Goal: Task Accomplishment & Management: Use online tool/utility

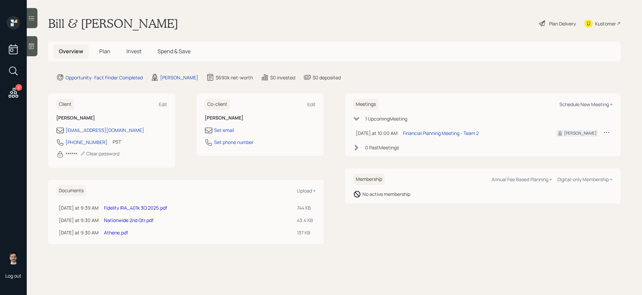
click at [575, 102] on div "Schedule New Meeting +" at bounding box center [586, 104] width 53 height 6
select select "ef6b64e1-8f62-4a74-b865-a7df4b35b836"
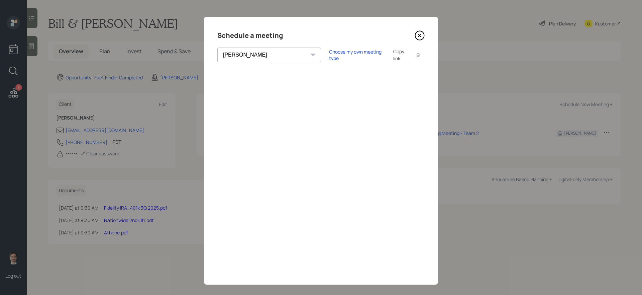
click at [420, 32] on icon at bounding box center [420, 35] width 10 height 10
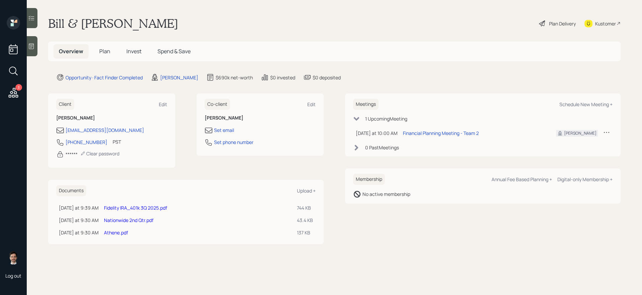
click at [106, 50] on span "Plan" at bounding box center [104, 51] width 11 height 7
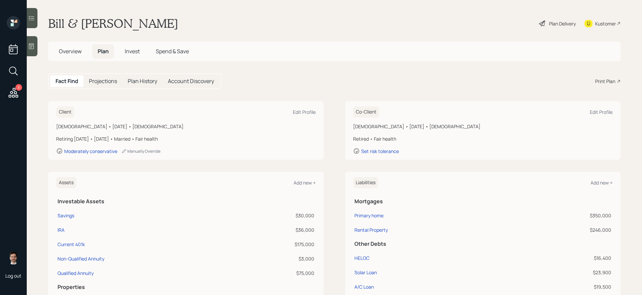
click at [610, 78] on div "Print Plan" at bounding box center [605, 81] width 20 height 7
click at [68, 53] on span "Overview" at bounding box center [70, 51] width 23 height 7
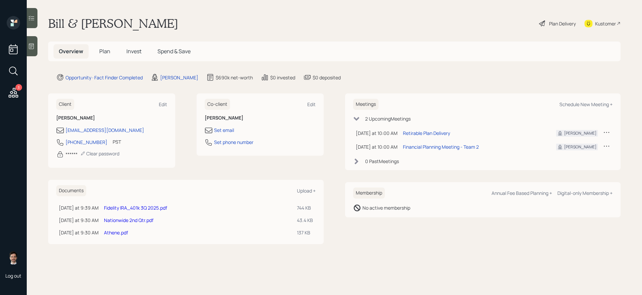
click at [124, 206] on link "Fidelity IRA_401k 3Q 2025.pdf" at bounding box center [135, 207] width 63 height 6
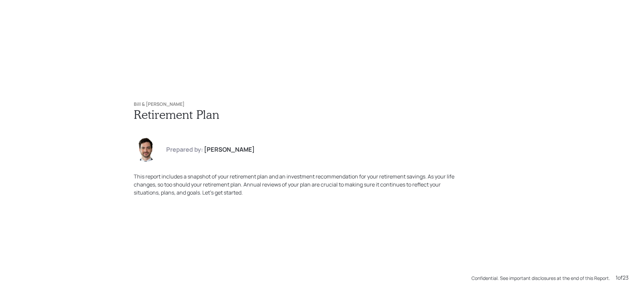
click at [202, 93] on div "Bill & [PERSON_NAME] Retirement Plan Prepared by: [PERSON_NAME] This report inc…" at bounding box center [320, 149] width 401 height 122
